Goal: Task Accomplishment & Management: Use online tool/utility

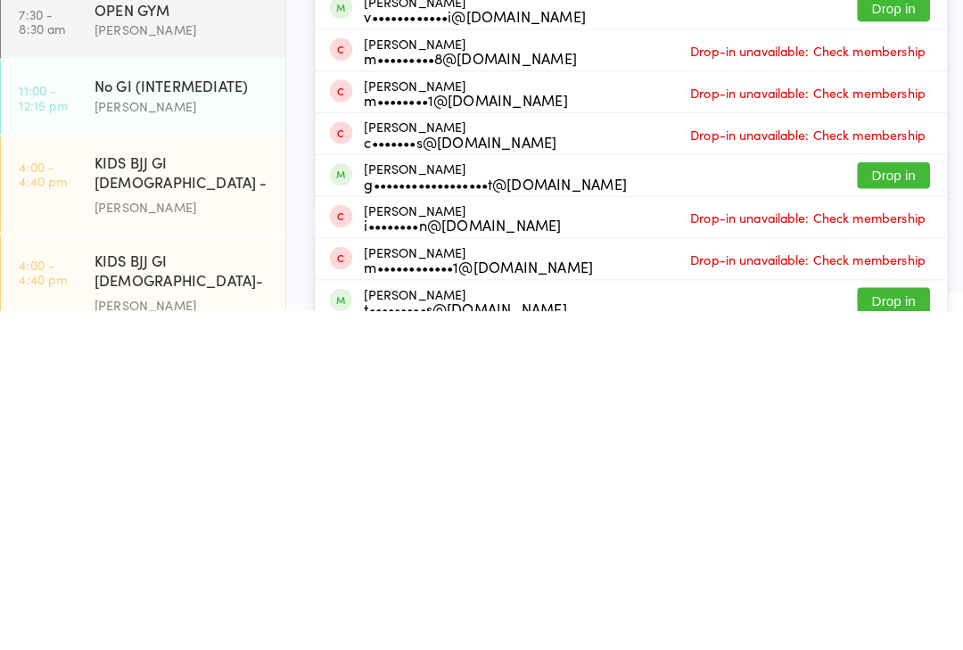
scroll to position [30, 0]
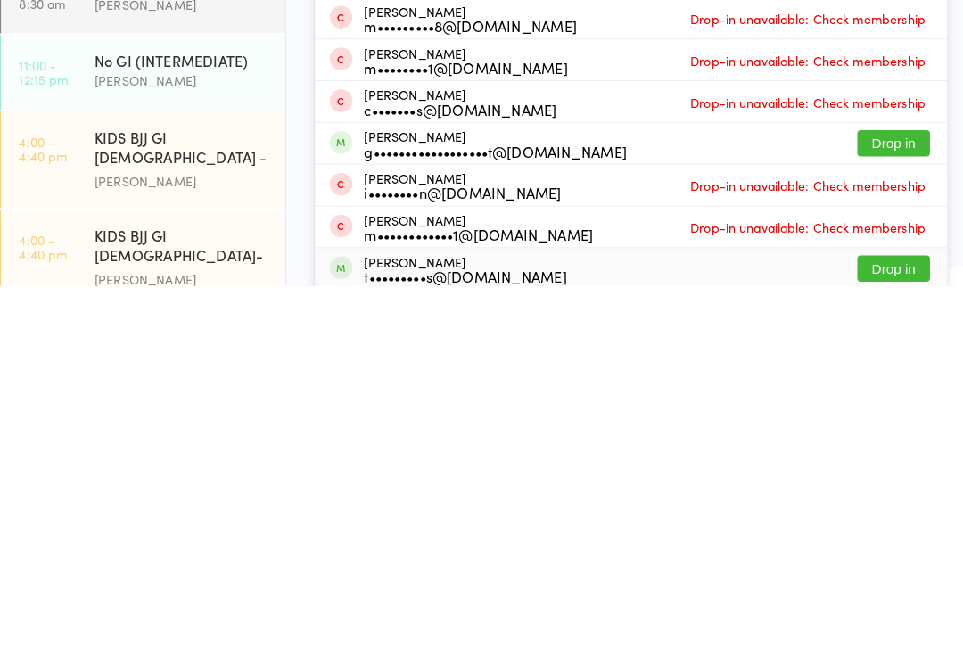
type input "Max"
click at [407, 620] on div "Max Bullos t•••••••••s@[DOMAIN_NAME]" at bounding box center [461, 634] width 199 height 29
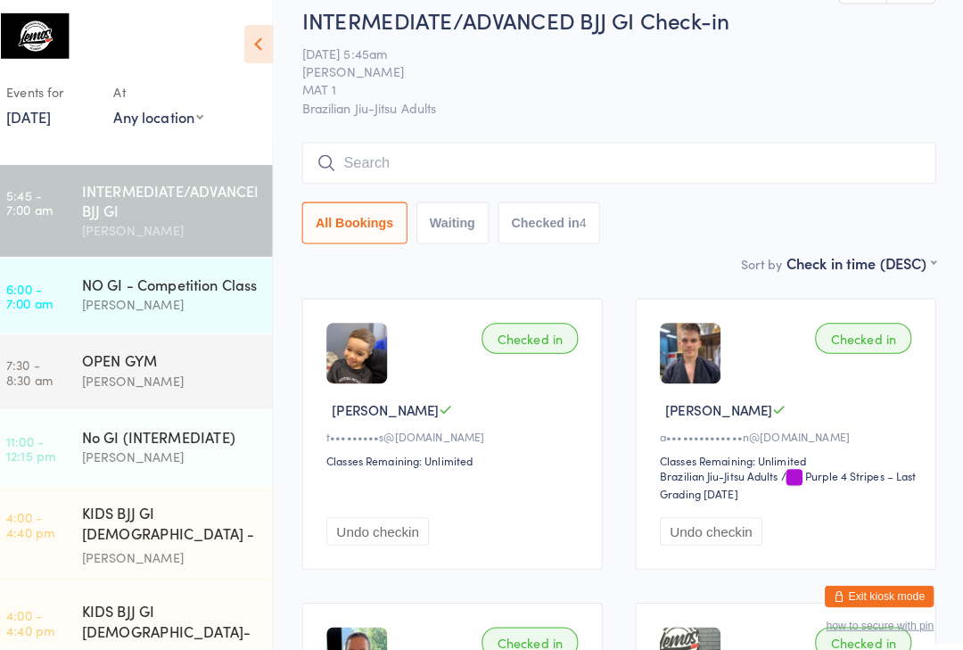
scroll to position [0, 0]
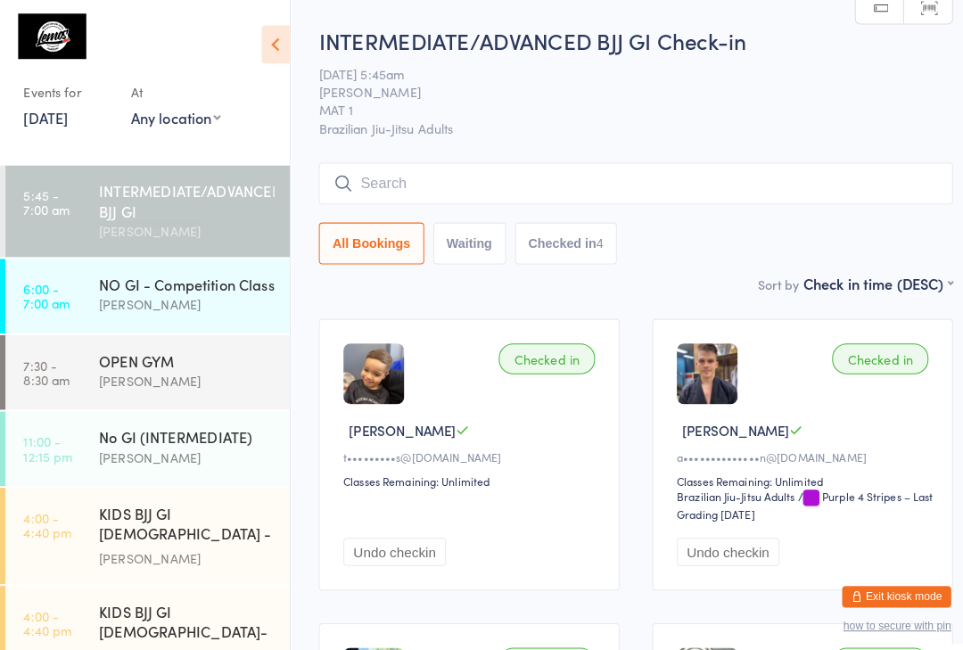
click at [188, 435] on div "No GI (INTERMEDIATE)" at bounding box center [183, 429] width 172 height 20
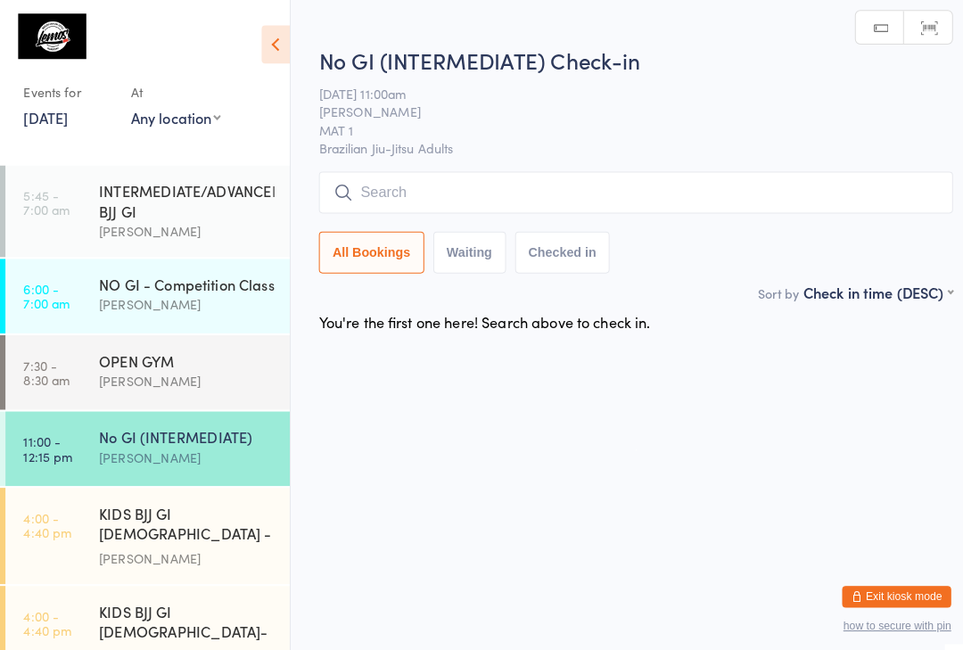
click at [539, 194] on input "search" at bounding box center [624, 189] width 622 height 41
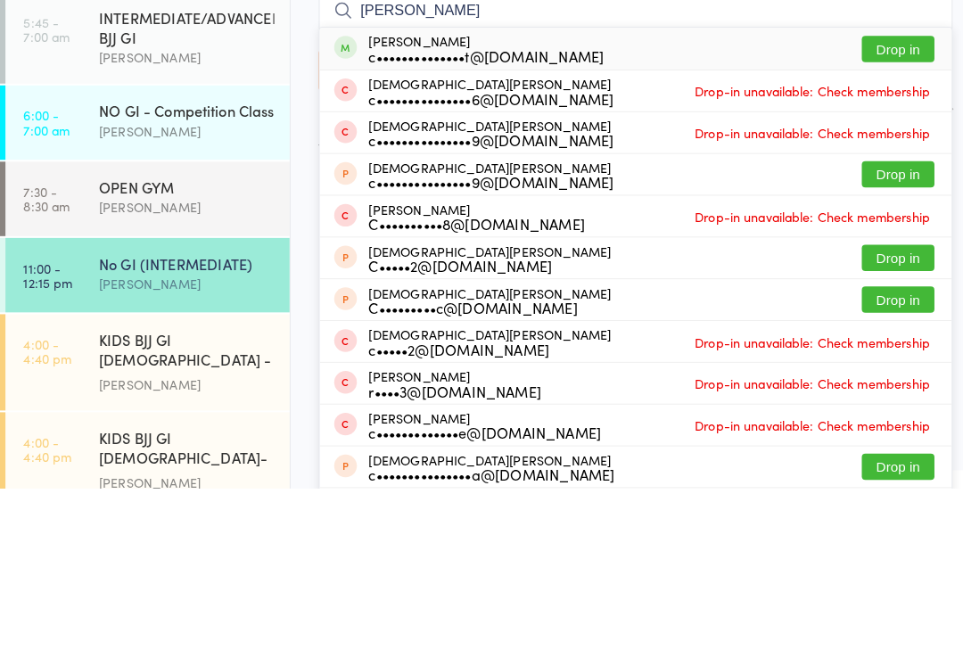
type input "[PERSON_NAME]"
click at [662, 197] on div "[PERSON_NAME] de Wet c••••••••••••••t@[DOMAIN_NAME] Drop in" at bounding box center [624, 217] width 621 height 41
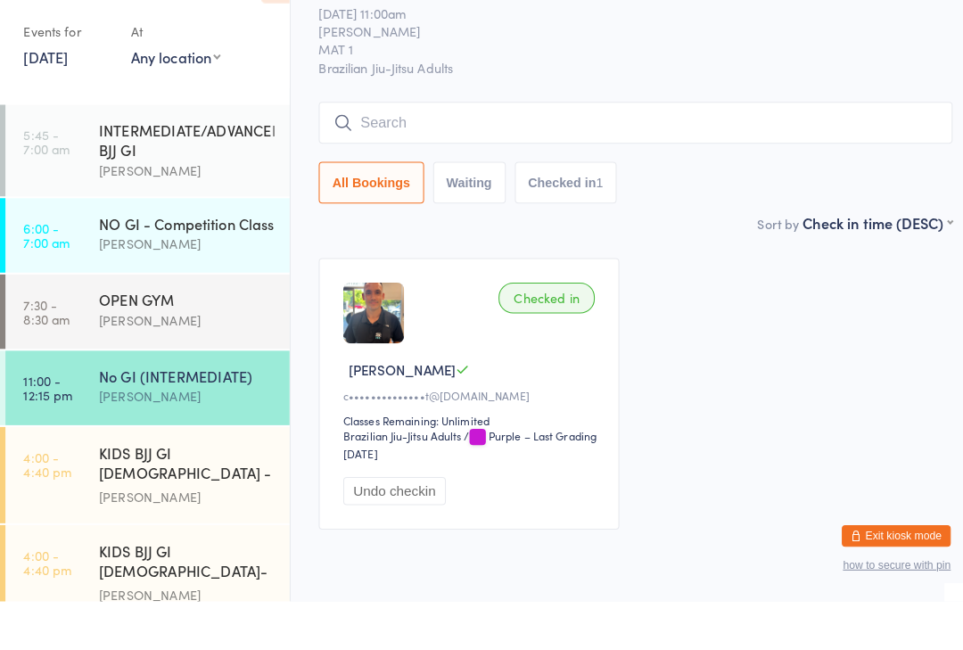
scroll to position [56, 0]
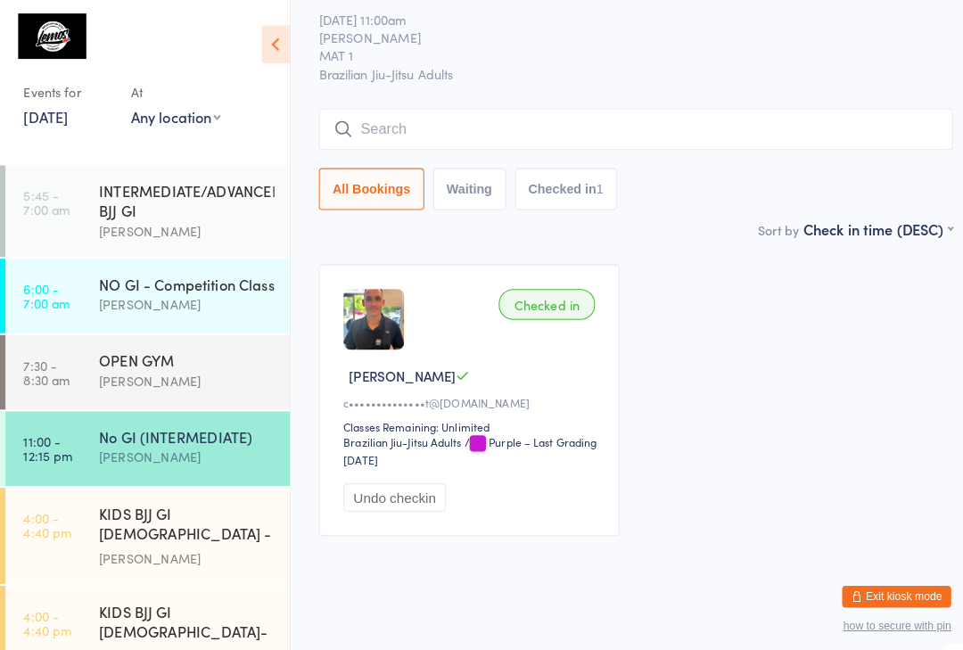
click at [429, 136] on input "search" at bounding box center [624, 126] width 622 height 41
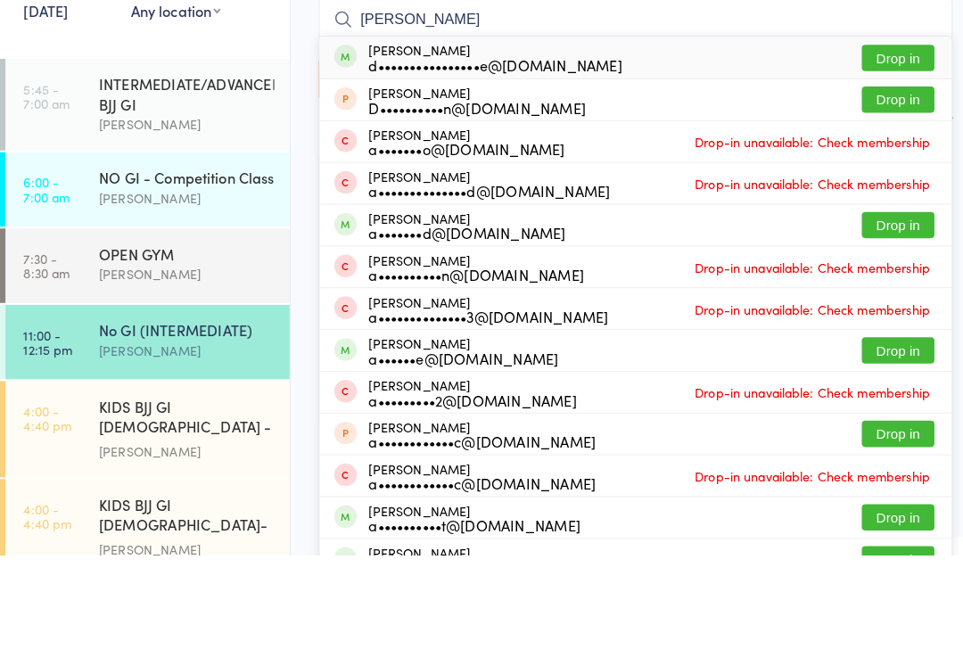
type input "[PERSON_NAME]"
click at [895, 149] on button "Drop in" at bounding box center [881, 162] width 71 height 26
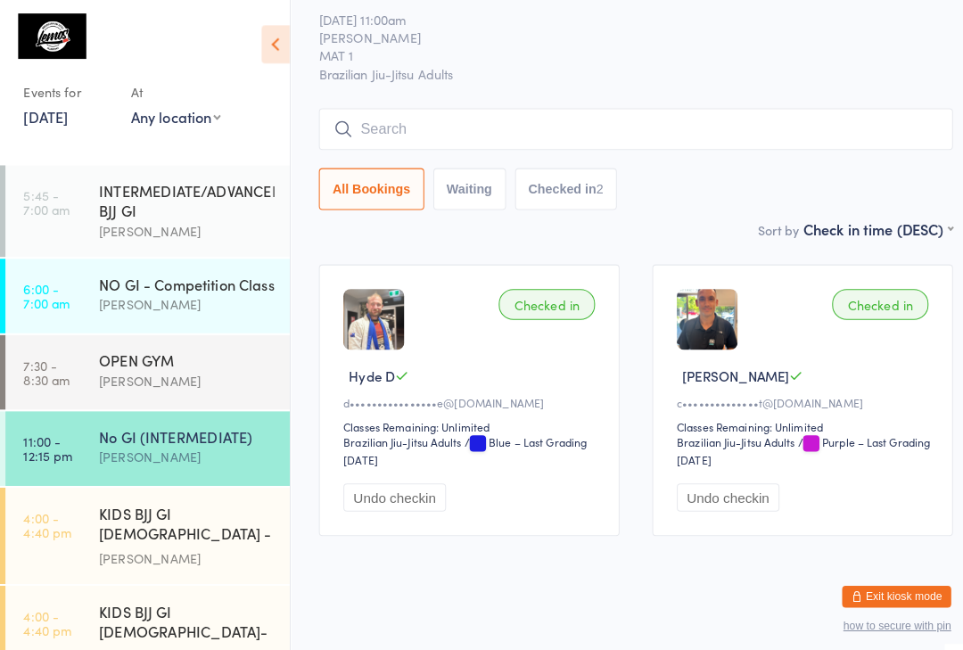
click at [797, 123] on input "search" at bounding box center [624, 126] width 622 height 41
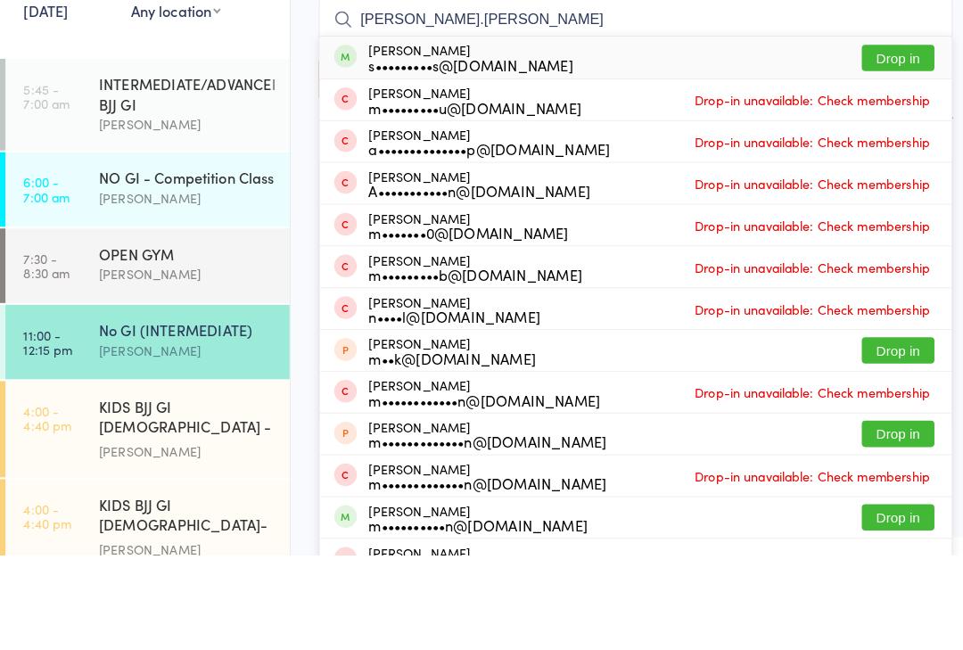
type input "[PERSON_NAME].[PERSON_NAME]"
click at [881, 149] on button "Drop in" at bounding box center [881, 162] width 71 height 26
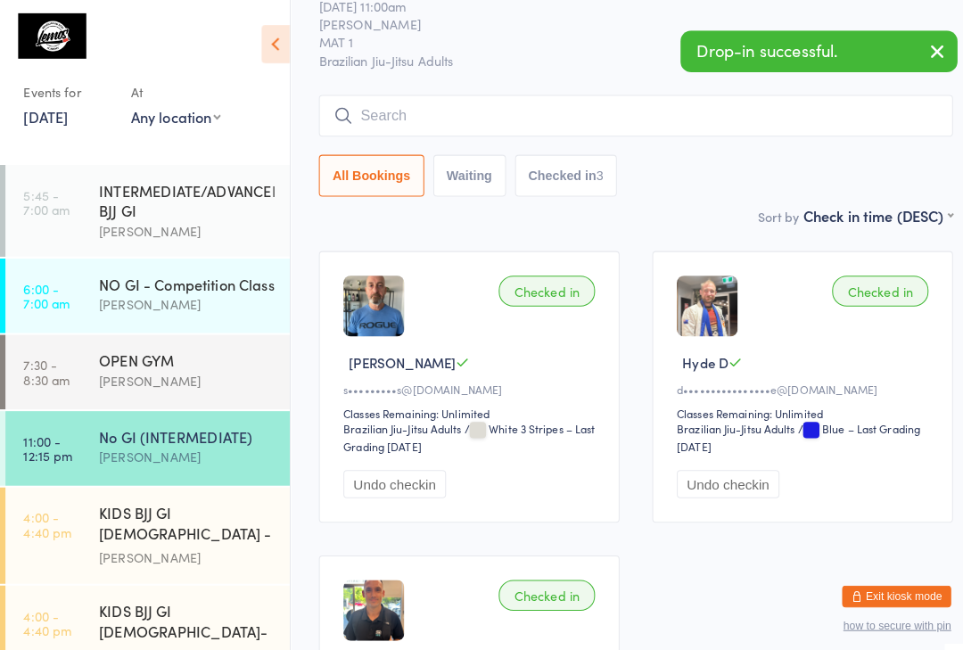
scroll to position [0, 0]
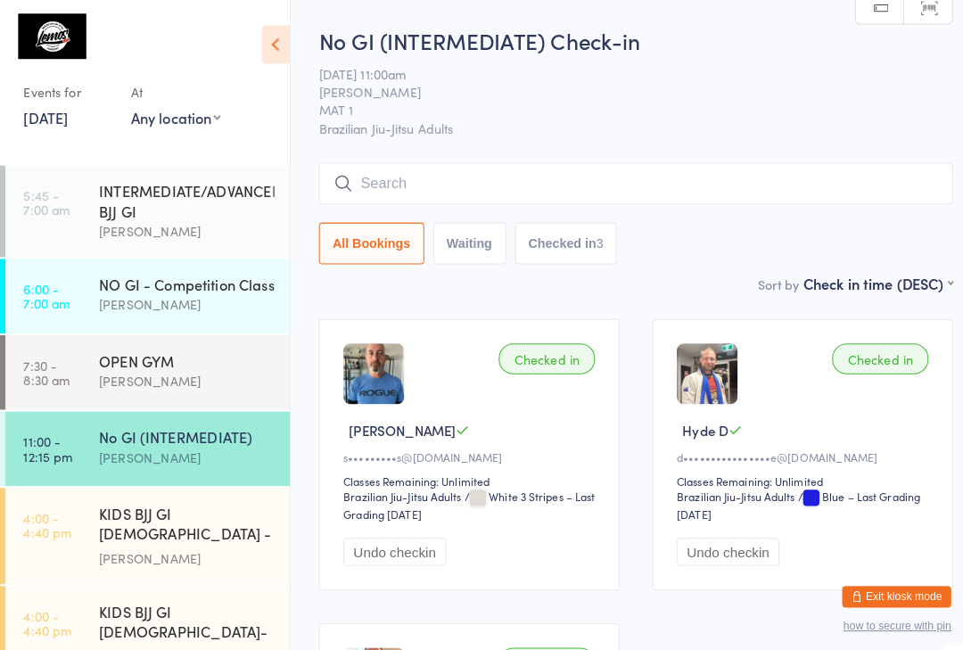
click at [440, 237] on button "Waiting" at bounding box center [460, 238] width 71 height 41
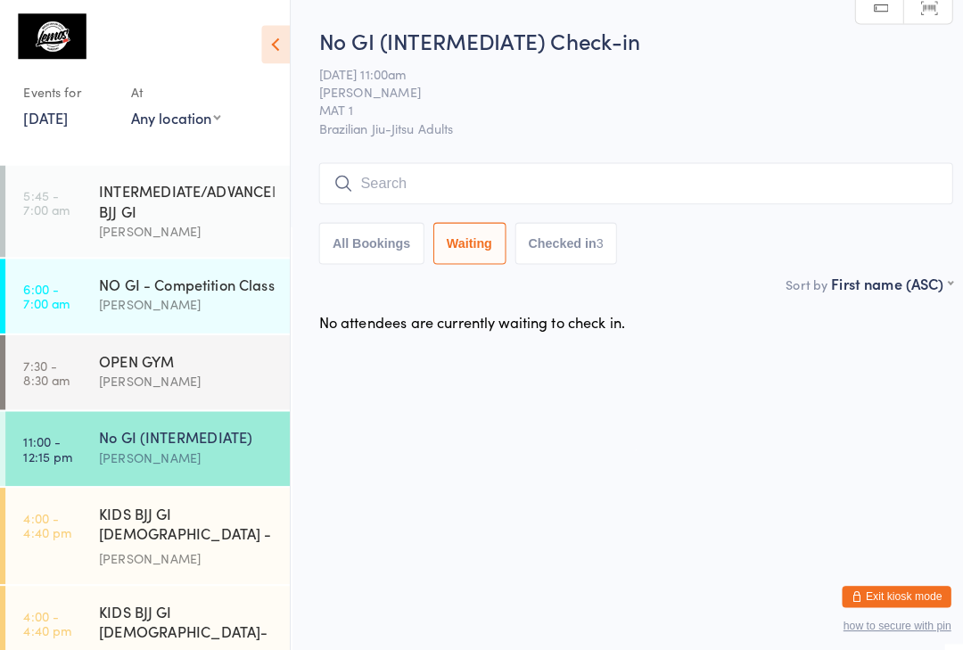
click at [368, 243] on button "All Bookings" at bounding box center [364, 238] width 103 height 41
select select "5"
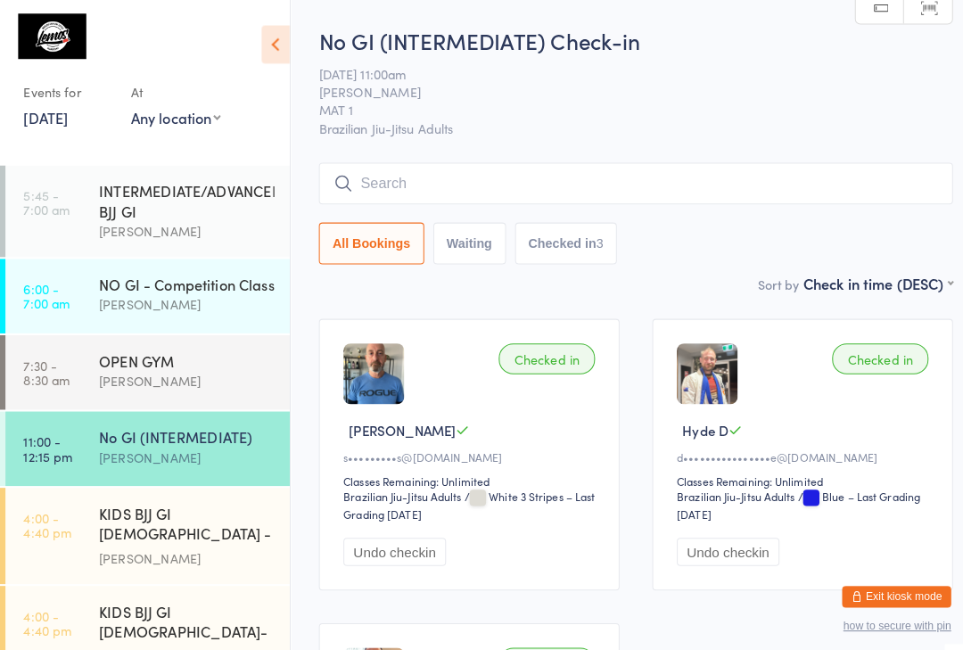
click at [527, 161] on input "search" at bounding box center [624, 180] width 622 height 41
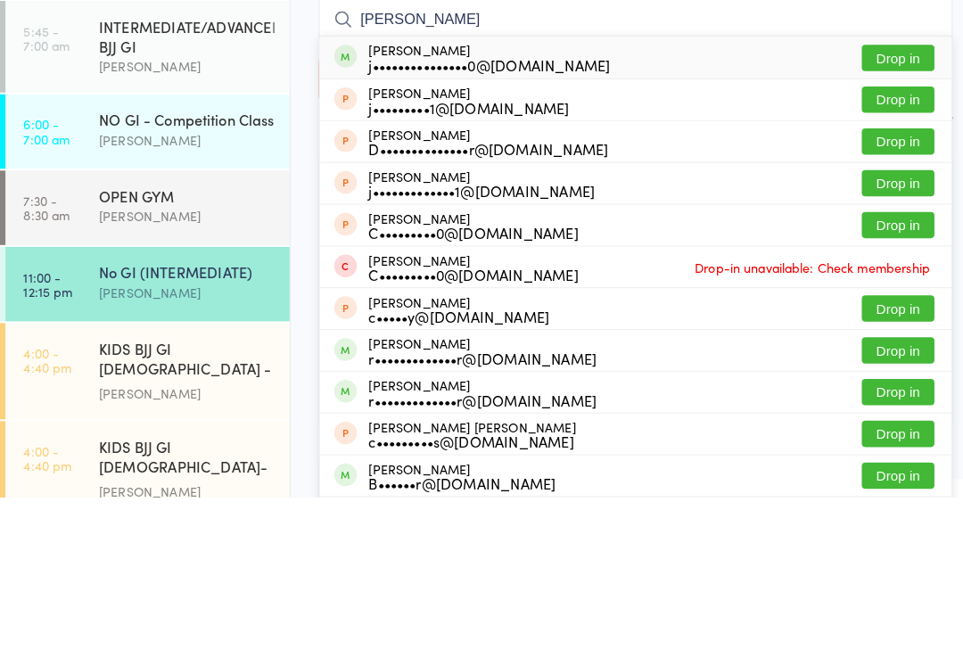
type input "[PERSON_NAME]"
click at [884, 205] on button "Drop in" at bounding box center [881, 218] width 71 height 26
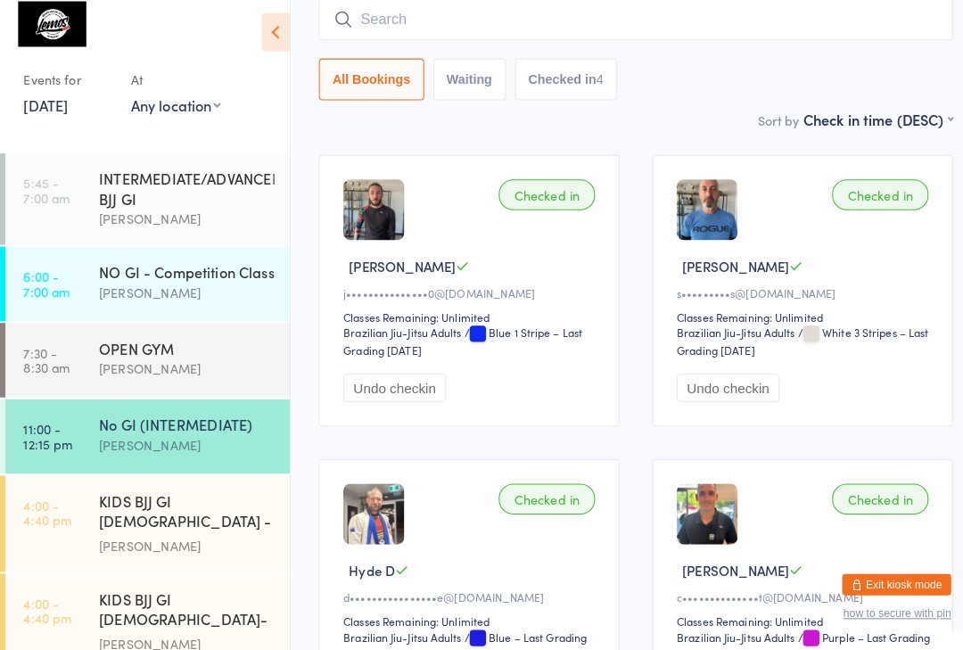
click at [201, 425] on div "No GI (INTERMEDIATE)" at bounding box center [183, 429] width 172 height 20
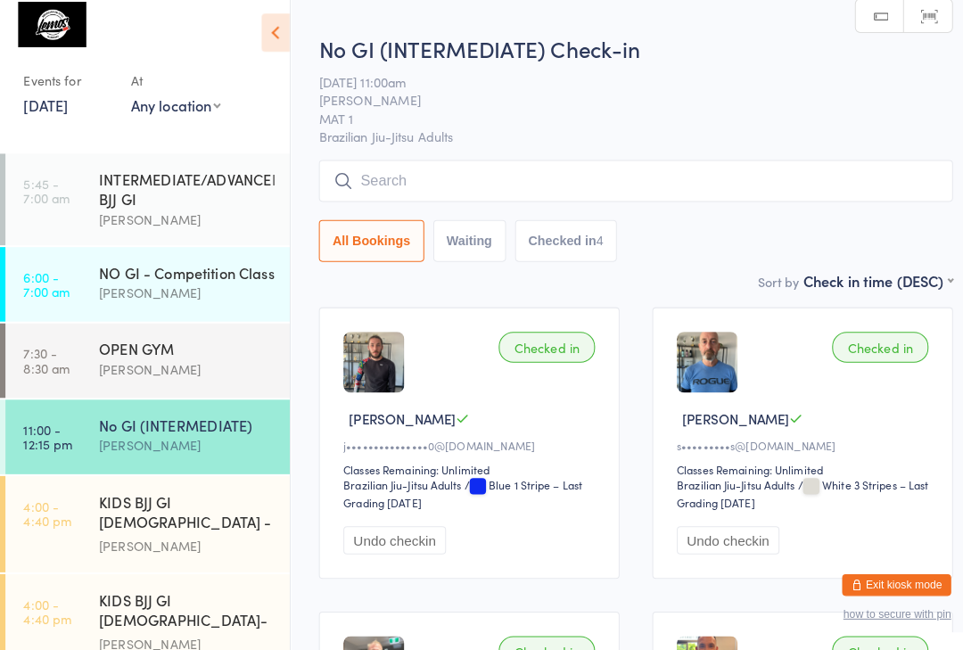
click at [441, 185] on input "search" at bounding box center [624, 189] width 622 height 41
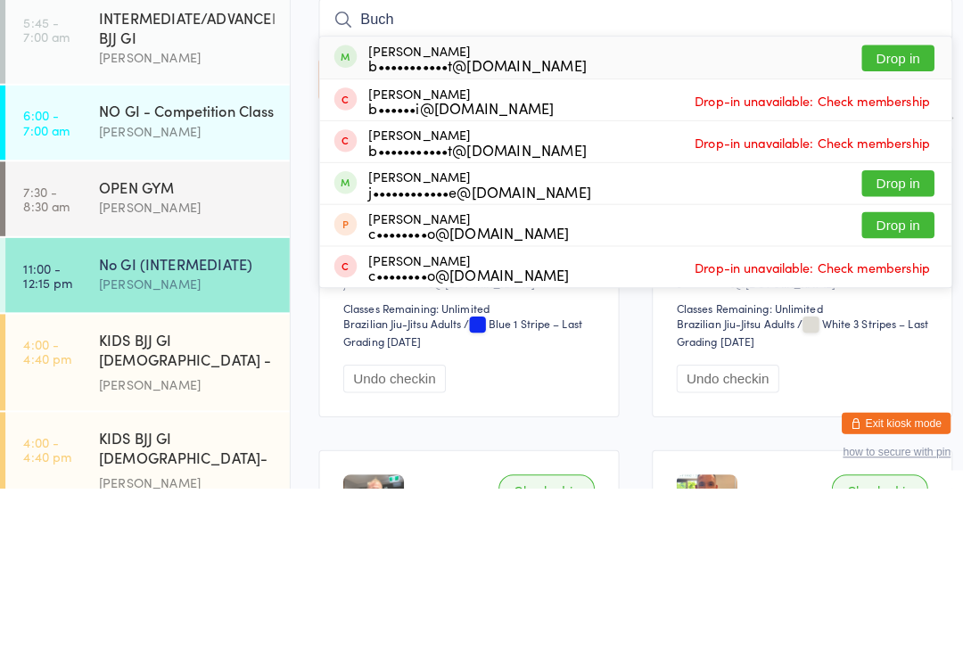
type input "Buch"
click at [891, 214] on button "Drop in" at bounding box center [881, 227] width 71 height 26
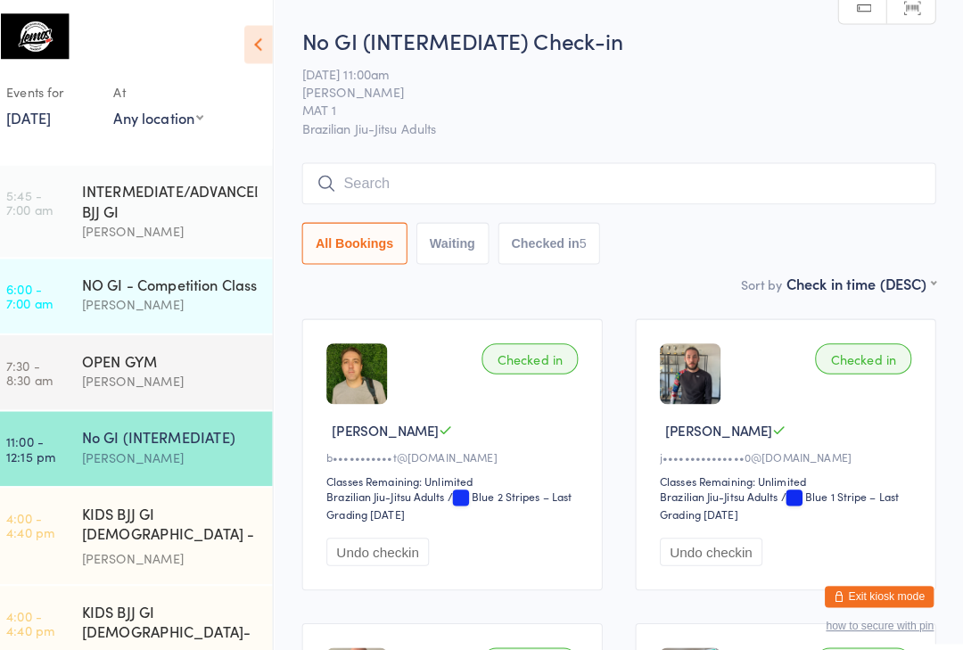
click at [561, 185] on input "search" at bounding box center [624, 180] width 622 height 41
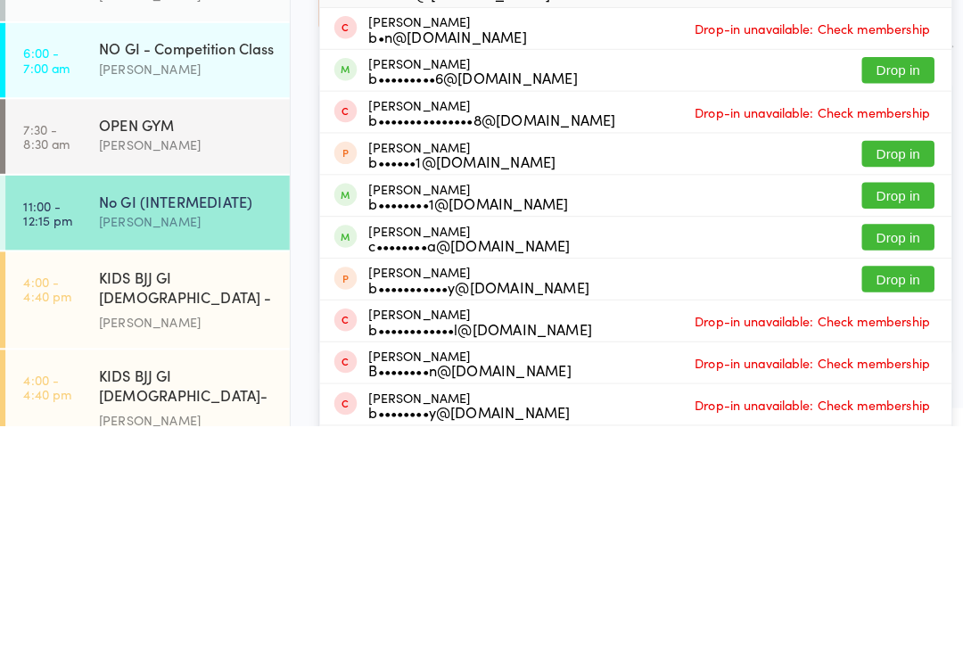
type input "[PERSON_NAME]"
click at [885, 410] on button "Drop in" at bounding box center [881, 423] width 71 height 26
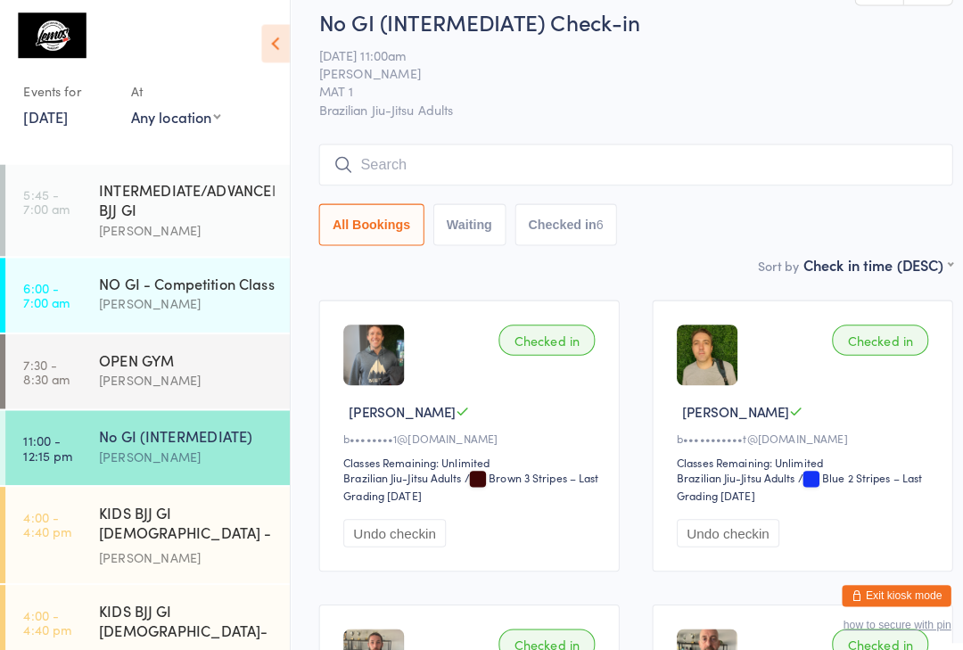
click at [583, 160] on input "search" at bounding box center [624, 162] width 622 height 41
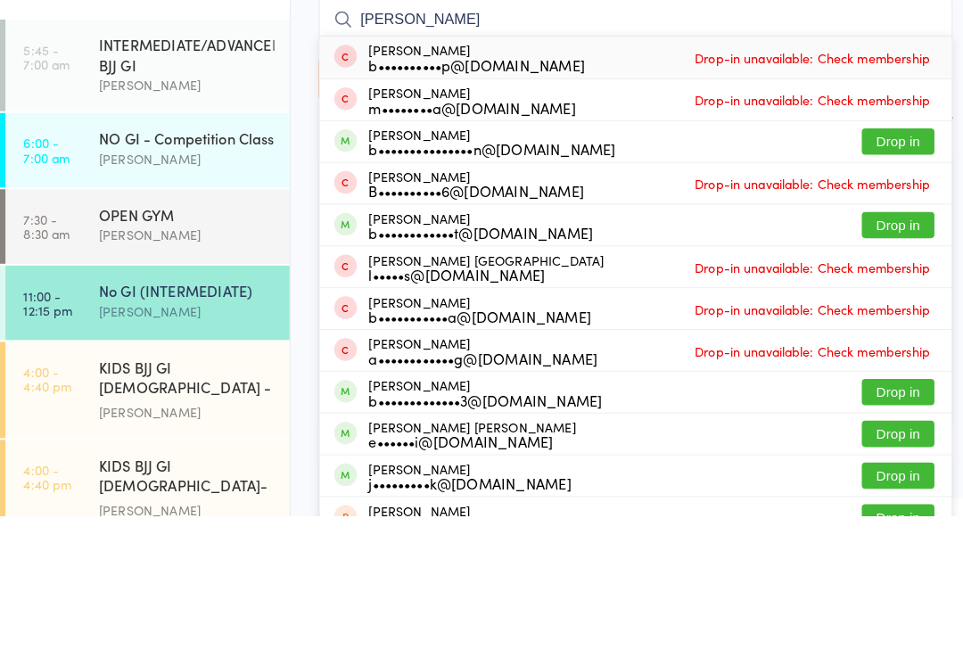
type input "[PERSON_NAME]"
click at [892, 269] on button "Drop in" at bounding box center [881, 282] width 71 height 26
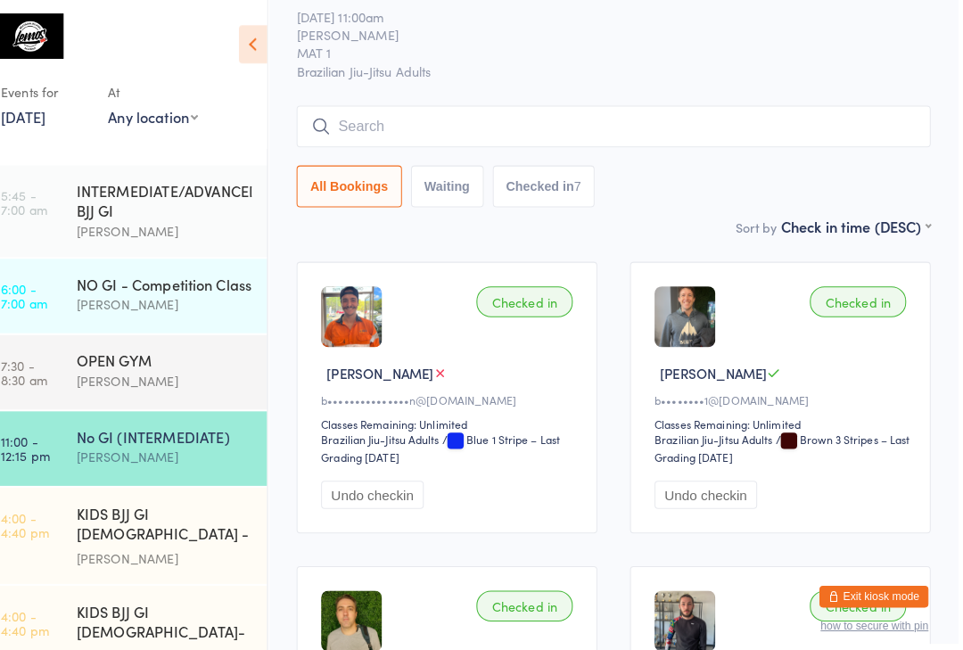
scroll to position [0, 0]
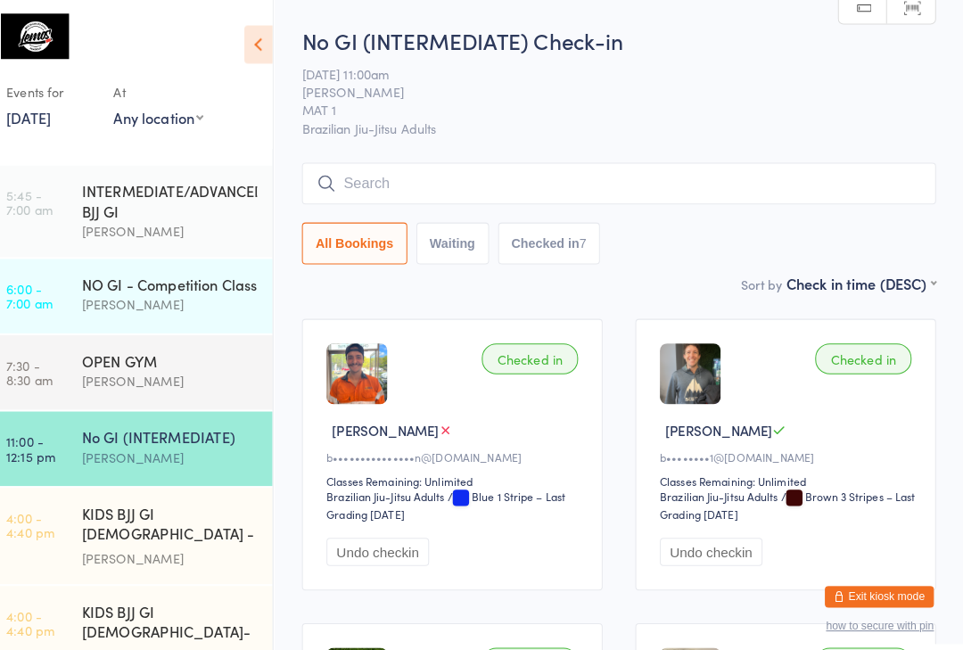
click at [459, 177] on input "search" at bounding box center [624, 180] width 622 height 41
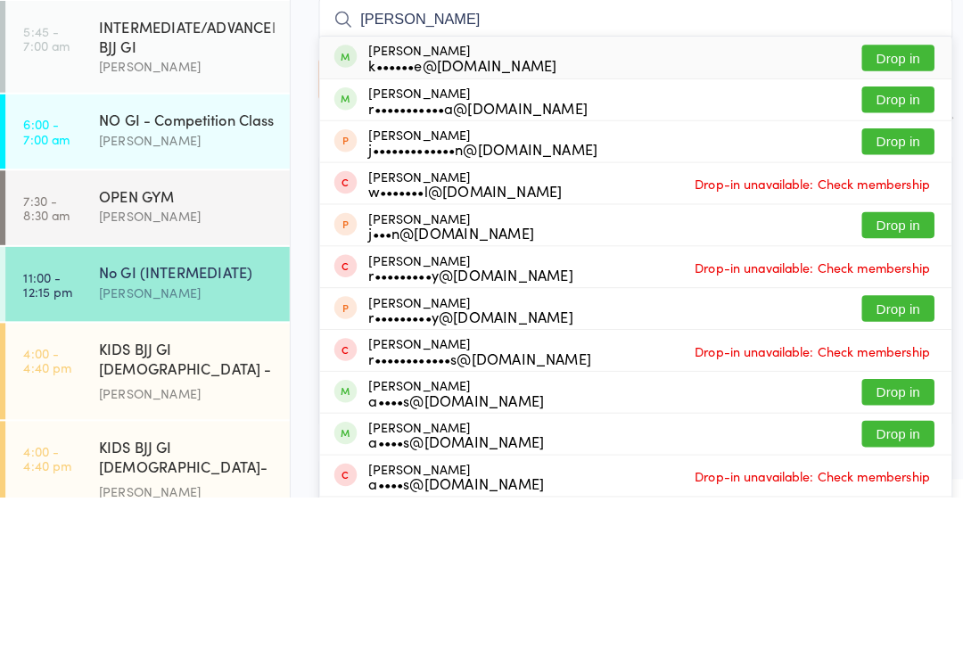
type input "[PERSON_NAME]"
click at [891, 246] on button "Drop in" at bounding box center [881, 259] width 71 height 26
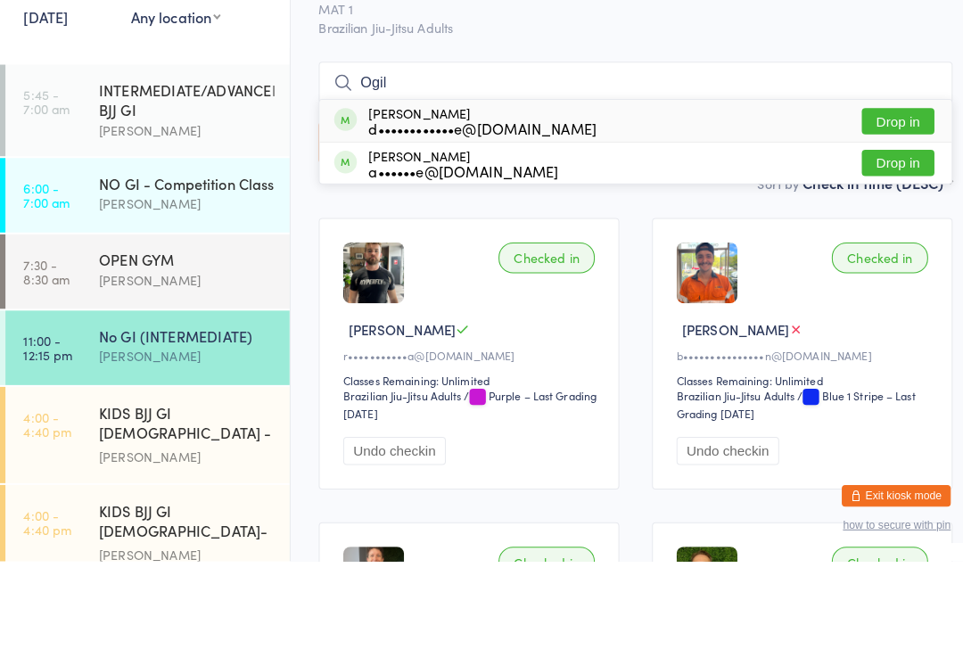
type input "Ogil"
click at [504, 203] on div "[PERSON_NAME] d••••••••••••e@[DOMAIN_NAME]" at bounding box center [474, 217] width 224 height 29
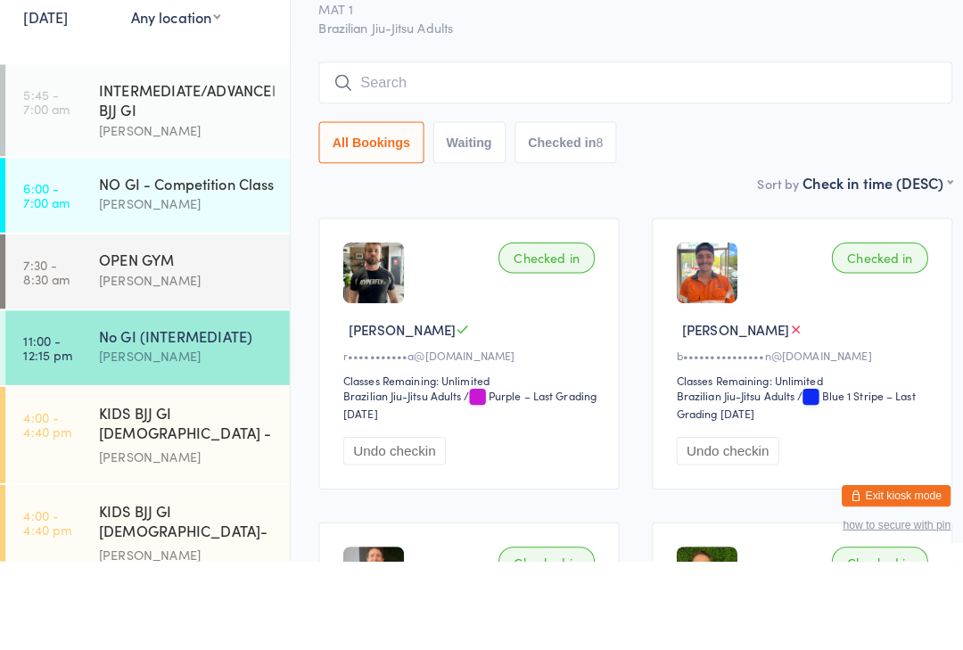
scroll to position [98, 0]
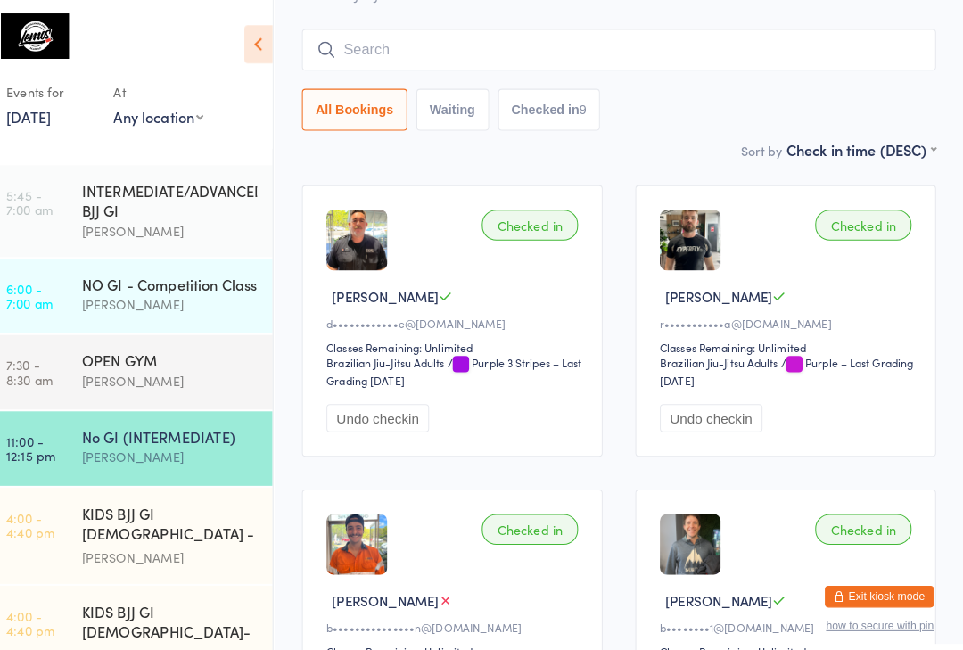
click at [350, 532] on img at bounding box center [367, 535] width 60 height 60
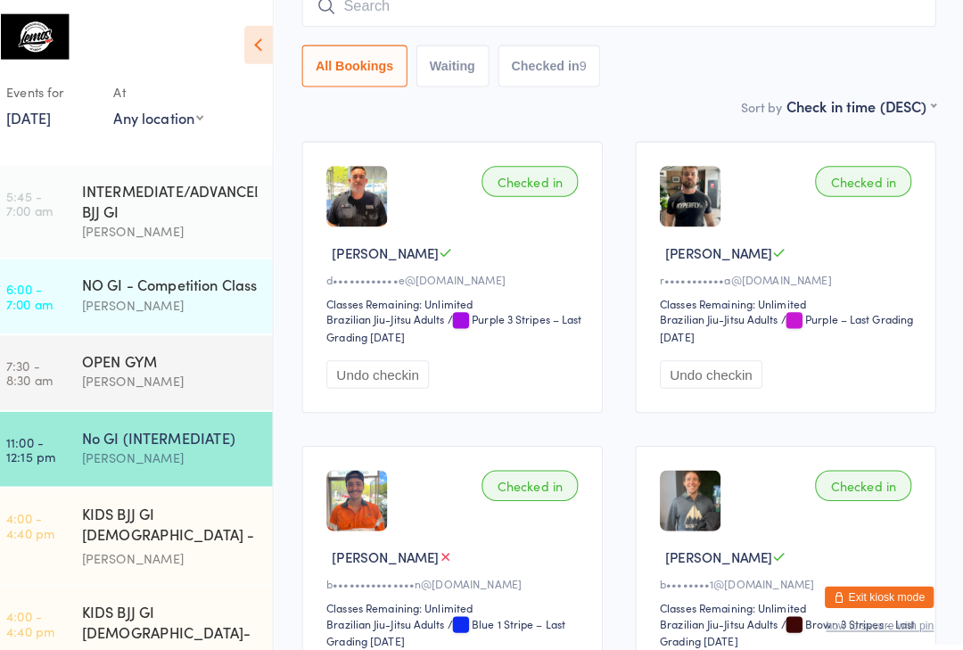
click at [397, 470] on div "Checked in [PERSON_NAME] H b•••••••••••••••n@[DOMAIN_NAME] Classes Remaining: U…" at bounding box center [460, 570] width 295 height 267
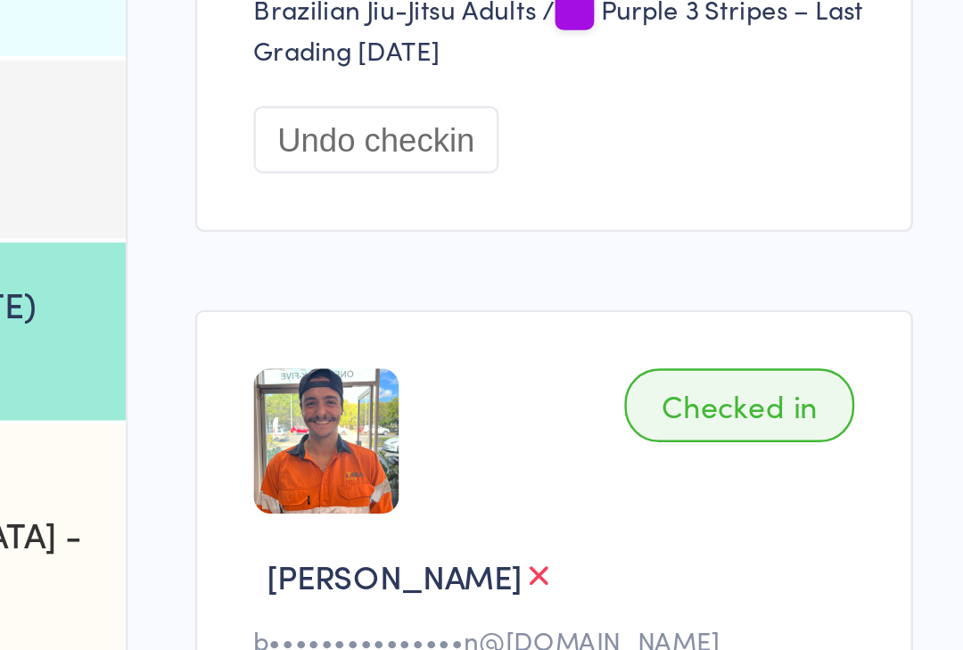
click at [313, 432] on div "Checked in [PERSON_NAME] H b•••••••••••••••n@[DOMAIN_NAME] Classes Remaining: U…" at bounding box center [460, 565] width 295 height 267
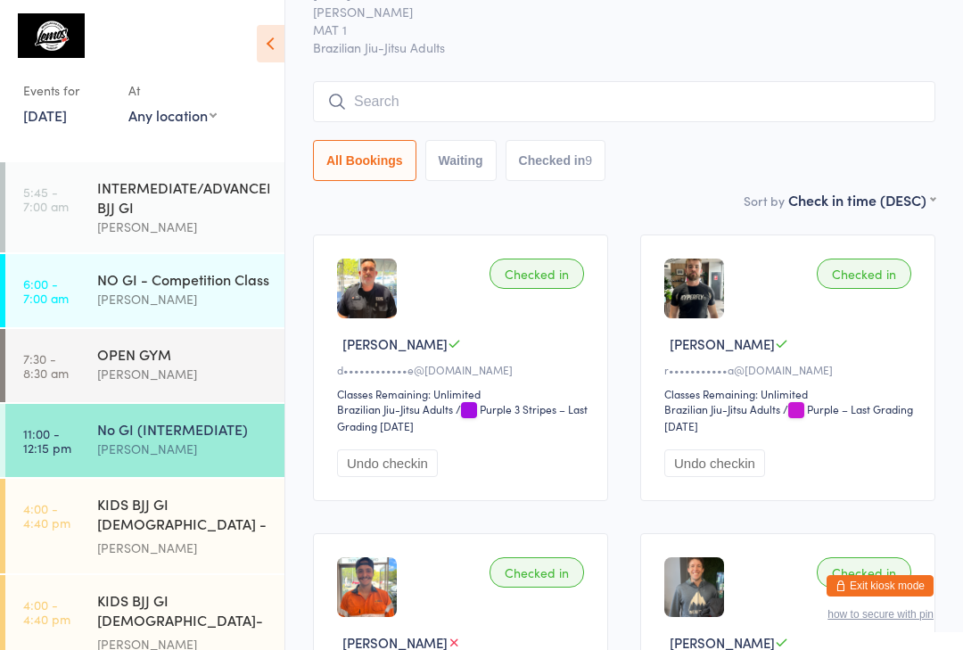
scroll to position [0, 0]
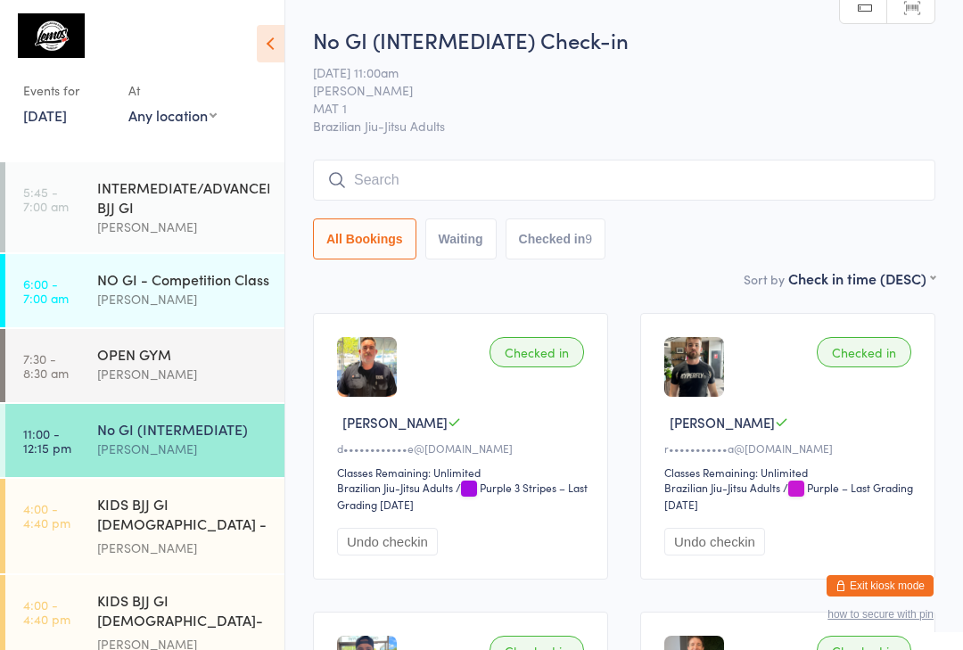
click at [688, 168] on input "search" at bounding box center [624, 180] width 622 height 41
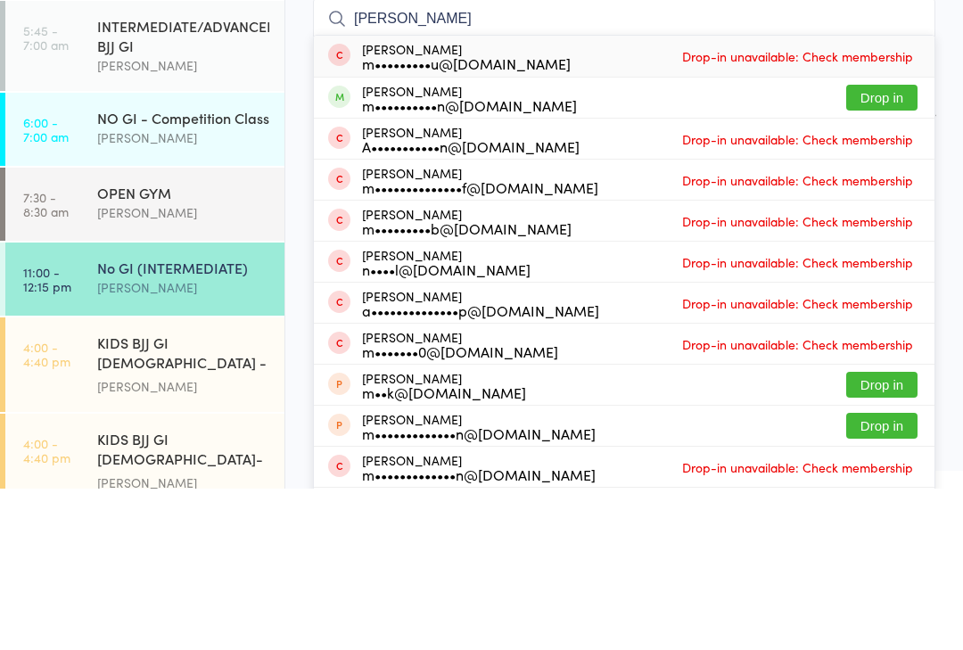
type input "[PERSON_NAME]"
click at [883, 246] on button "Drop in" at bounding box center [881, 259] width 71 height 26
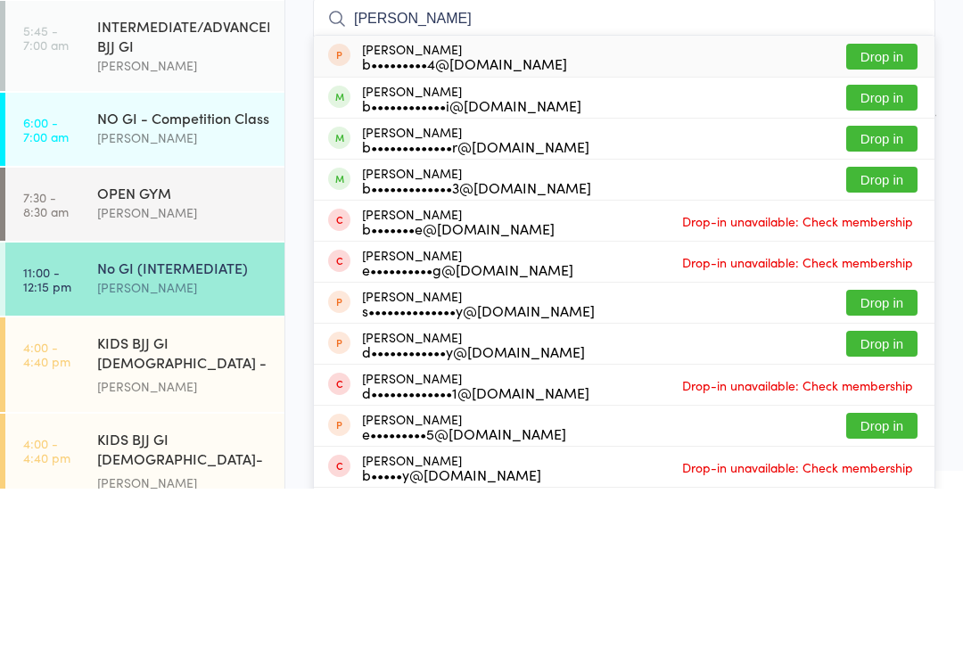
type input "[PERSON_NAME]"
click at [884, 328] on button "Drop in" at bounding box center [881, 341] width 71 height 26
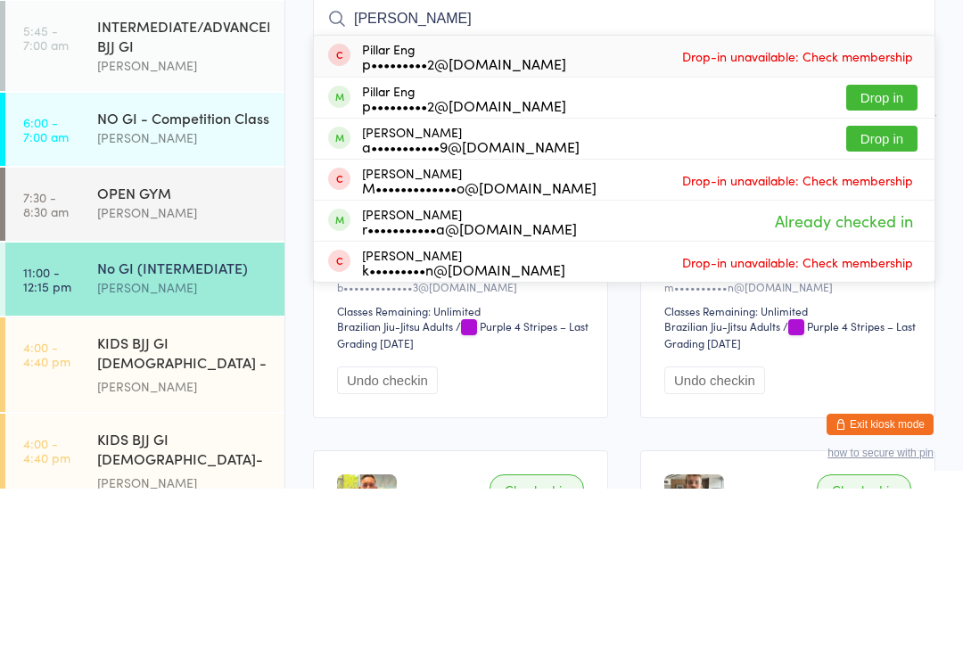
type input "[PERSON_NAME]"
click at [887, 246] on button "Drop in" at bounding box center [881, 259] width 71 height 26
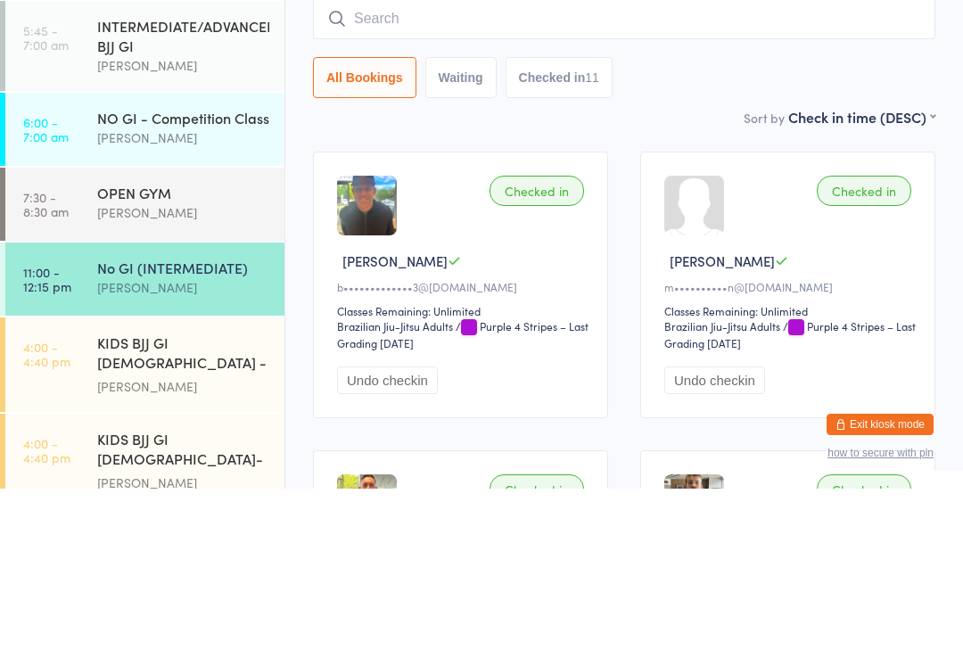
scroll to position [161, 0]
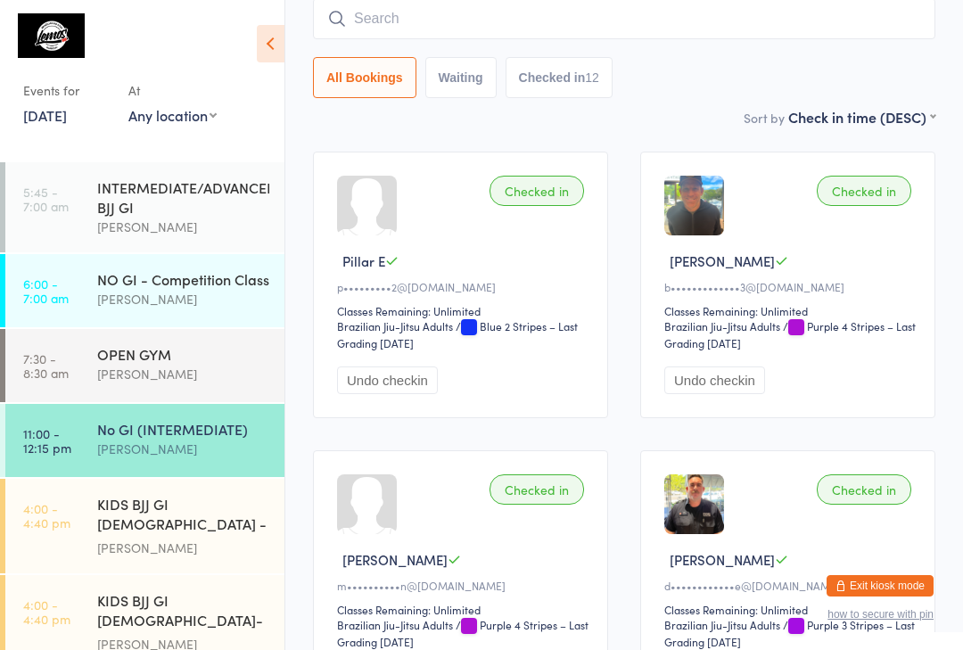
click at [688, 9] on input "search" at bounding box center [624, 18] width 622 height 41
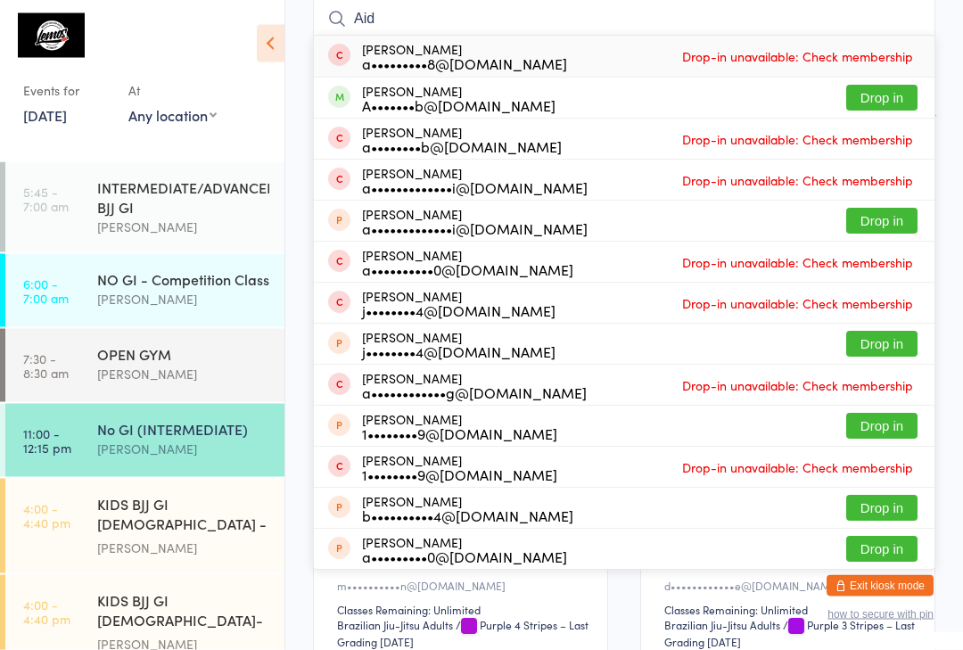
type input "Aid"
click at [892, 87] on button "Drop in" at bounding box center [881, 99] width 71 height 26
